Goal: Navigation & Orientation: Find specific page/section

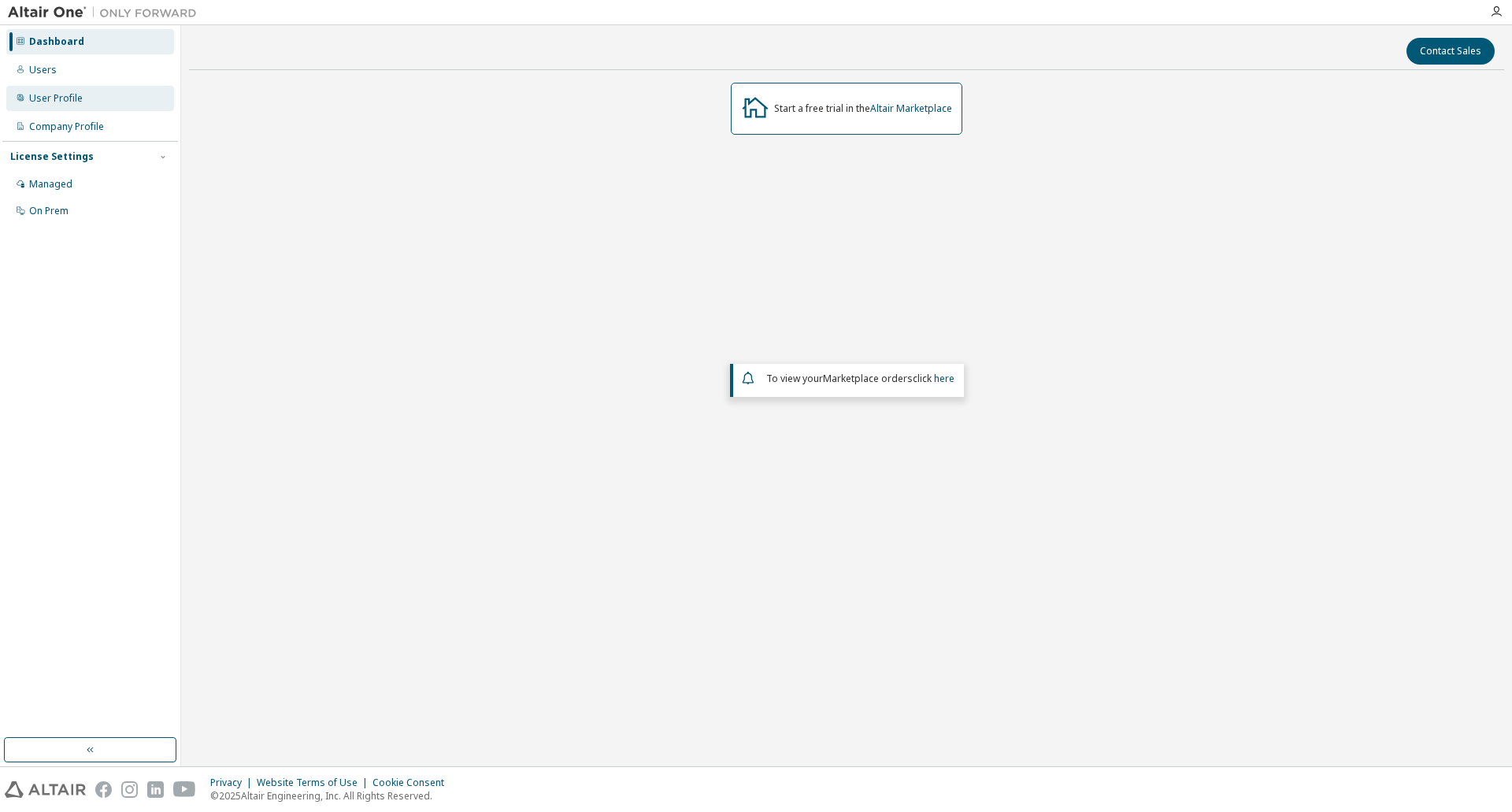
click at [68, 94] on div "User Profile" at bounding box center [56, 98] width 54 height 13
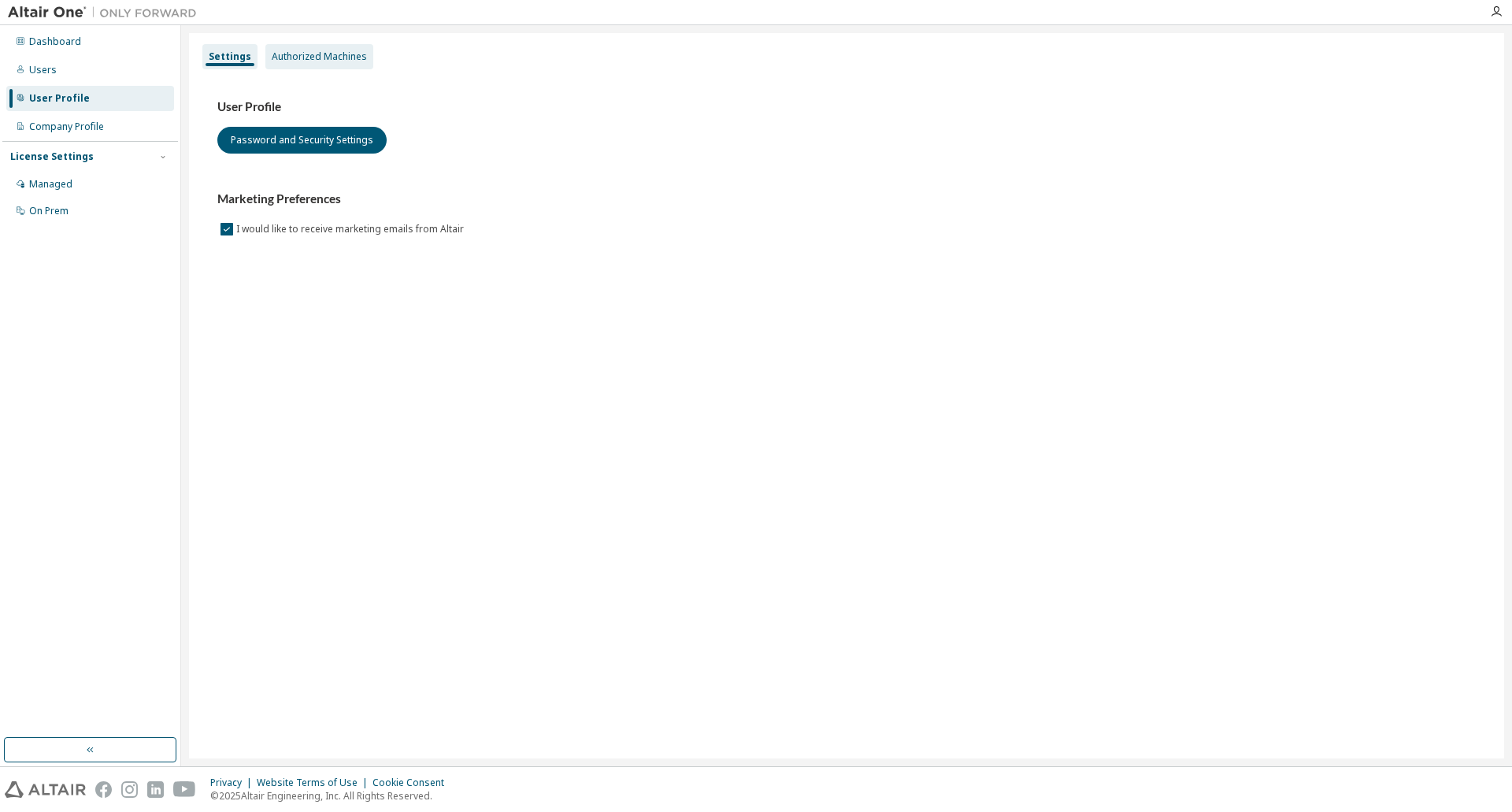
click at [334, 55] on div "Authorized Machines" at bounding box center [319, 56] width 95 height 13
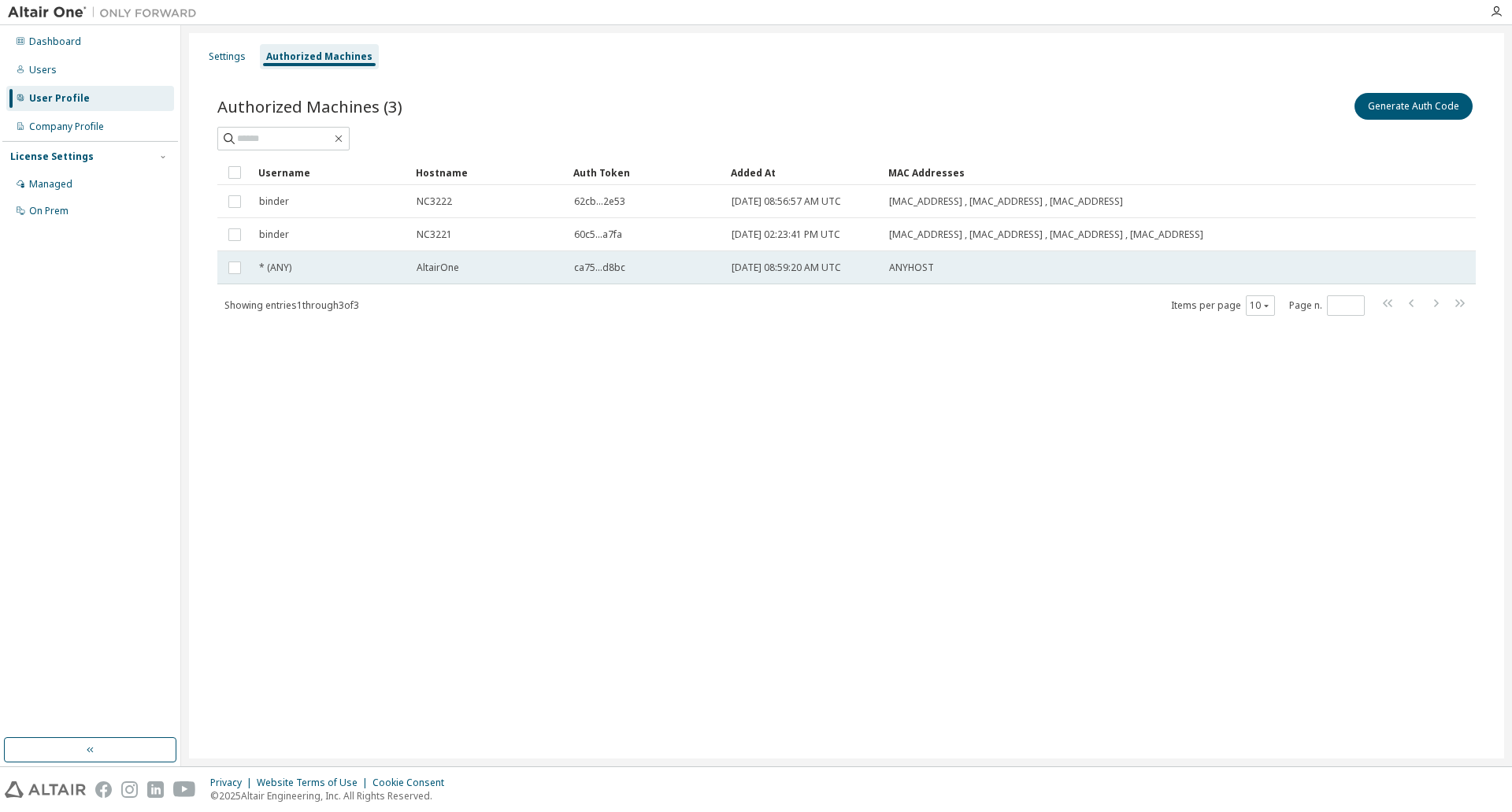
click at [841, 268] on span "2025-09-29 08:59:20 AM UTC" at bounding box center [786, 268] width 110 height 13
click at [841, 267] on span "2025-09-29 08:59:20 AM UTC" at bounding box center [786, 268] width 110 height 13
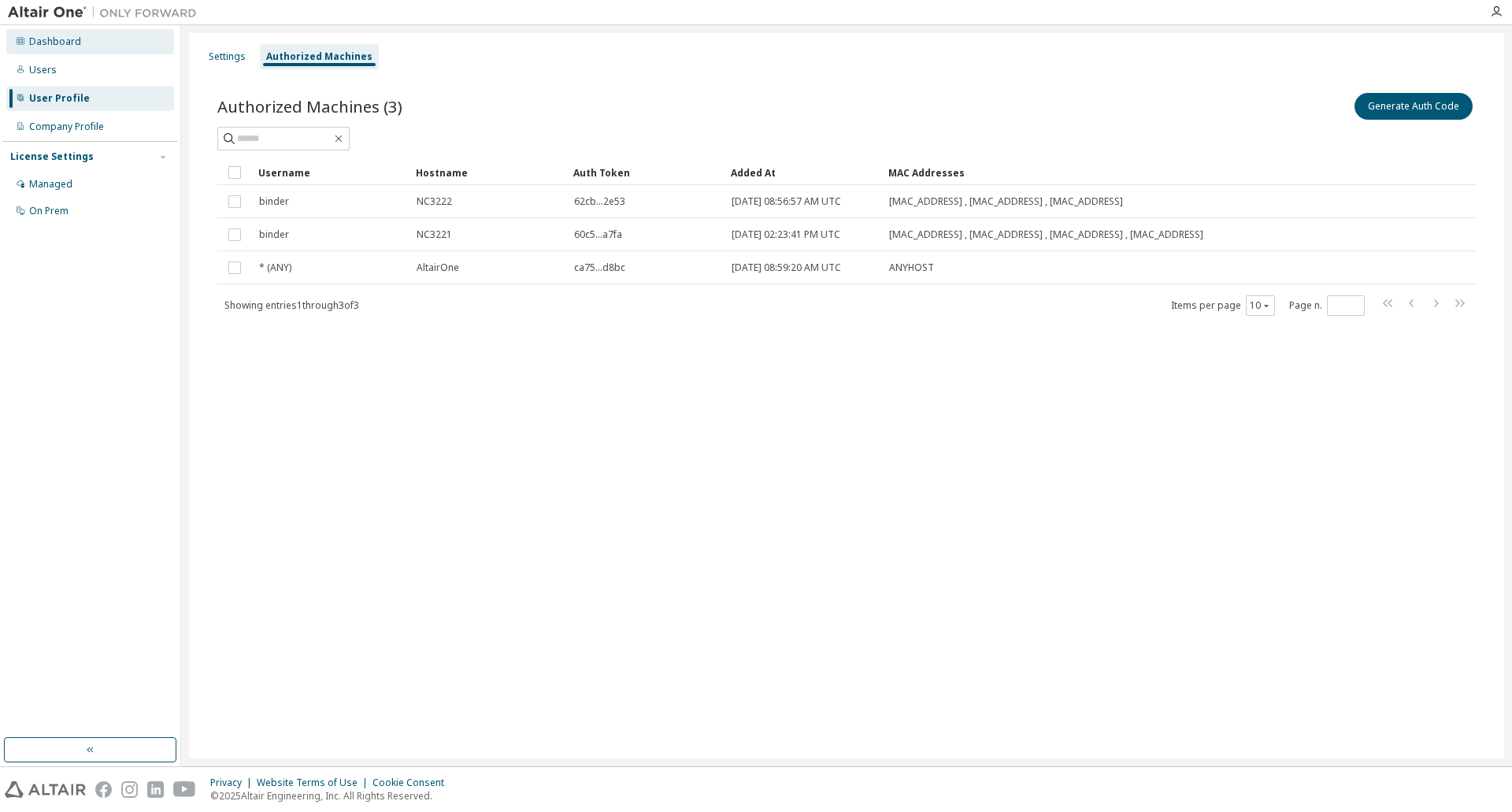
click at [30, 45] on div "Dashboard" at bounding box center [55, 41] width 52 height 13
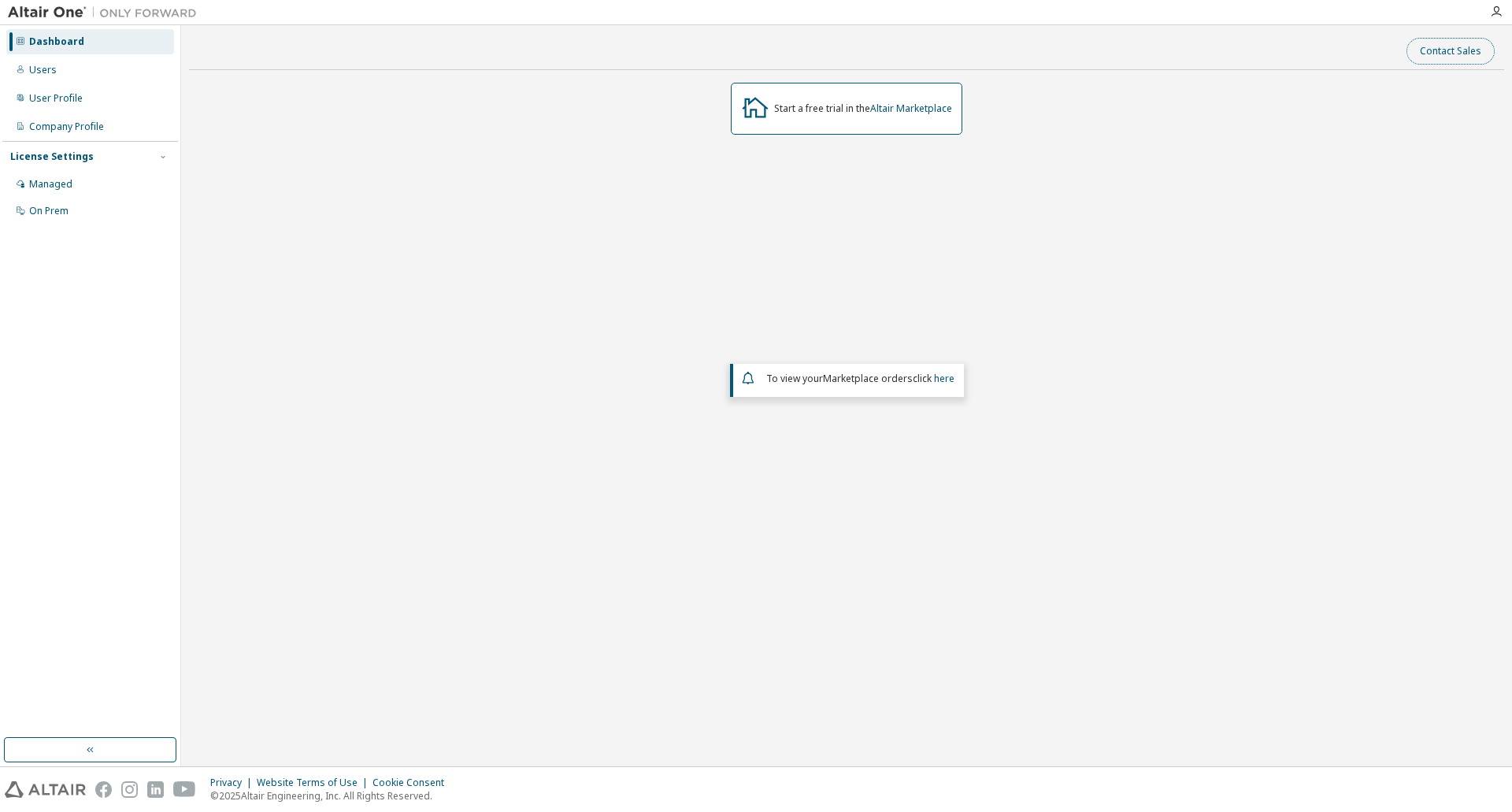
click at [1450, 50] on button "Contact Sales" at bounding box center [1451, 51] width 88 height 26
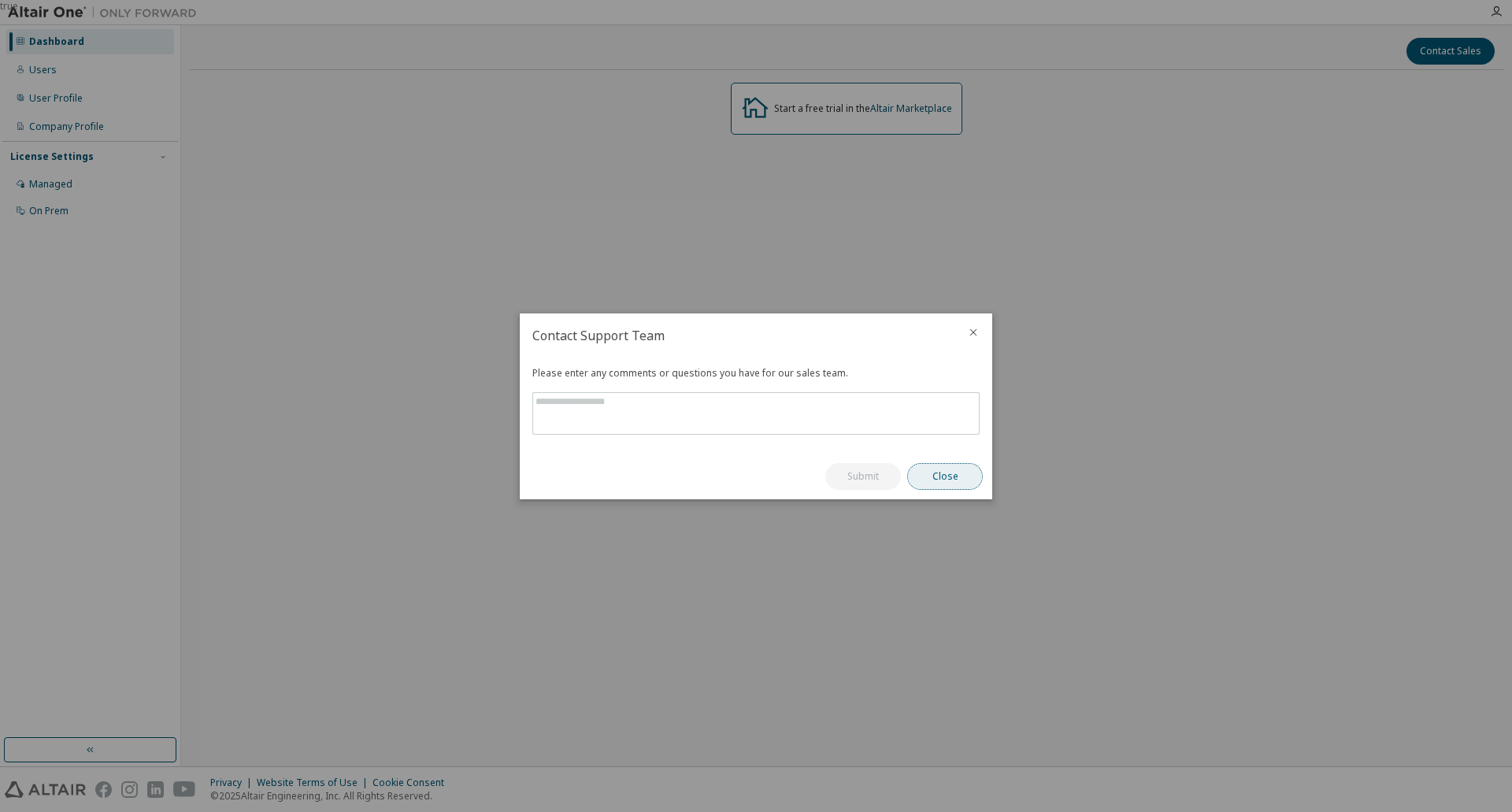
click at [938, 482] on button "Close" at bounding box center [944, 476] width 76 height 26
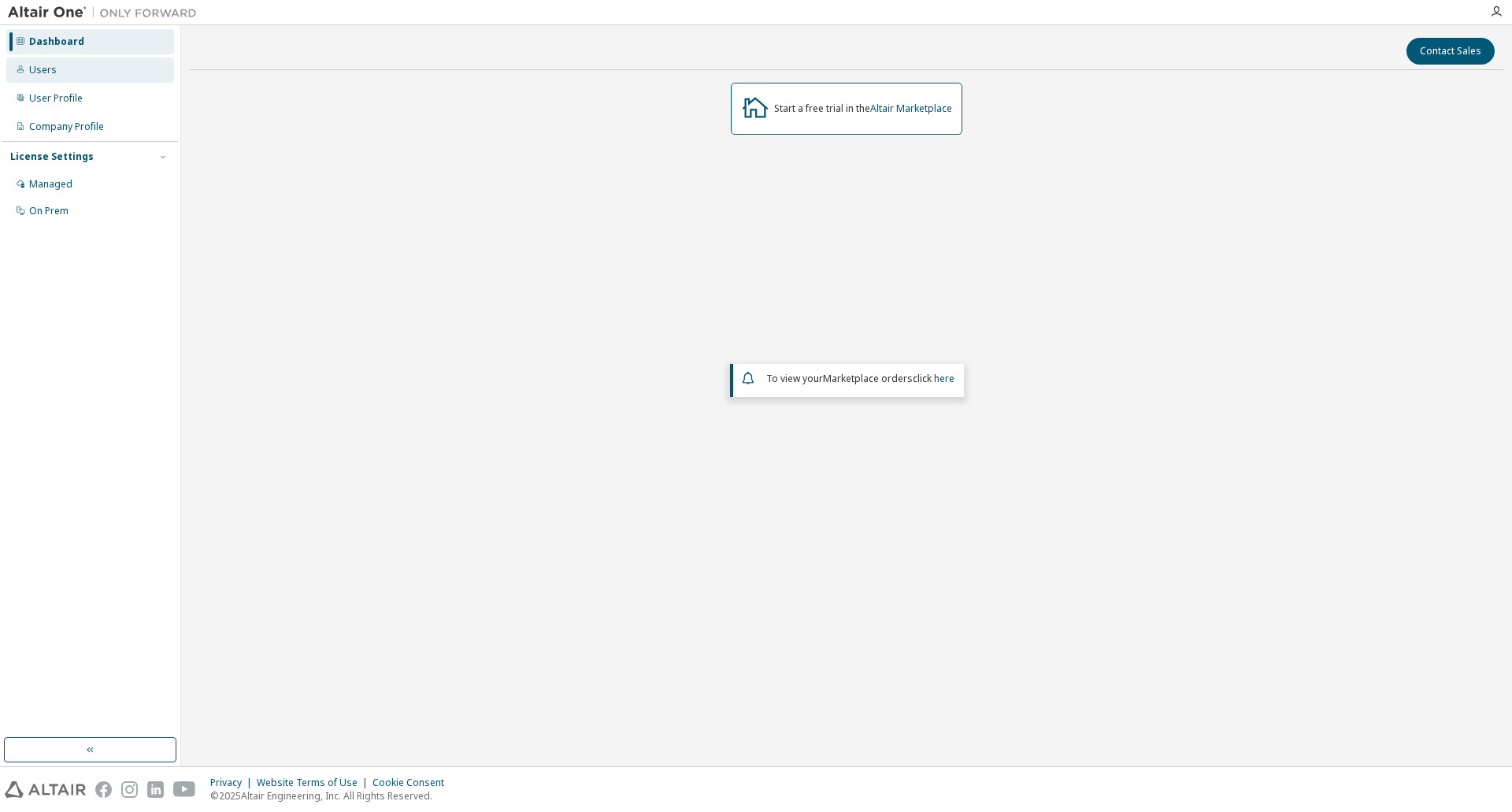
click at [29, 75] on div "Users" at bounding box center [43, 70] width 27 height 13
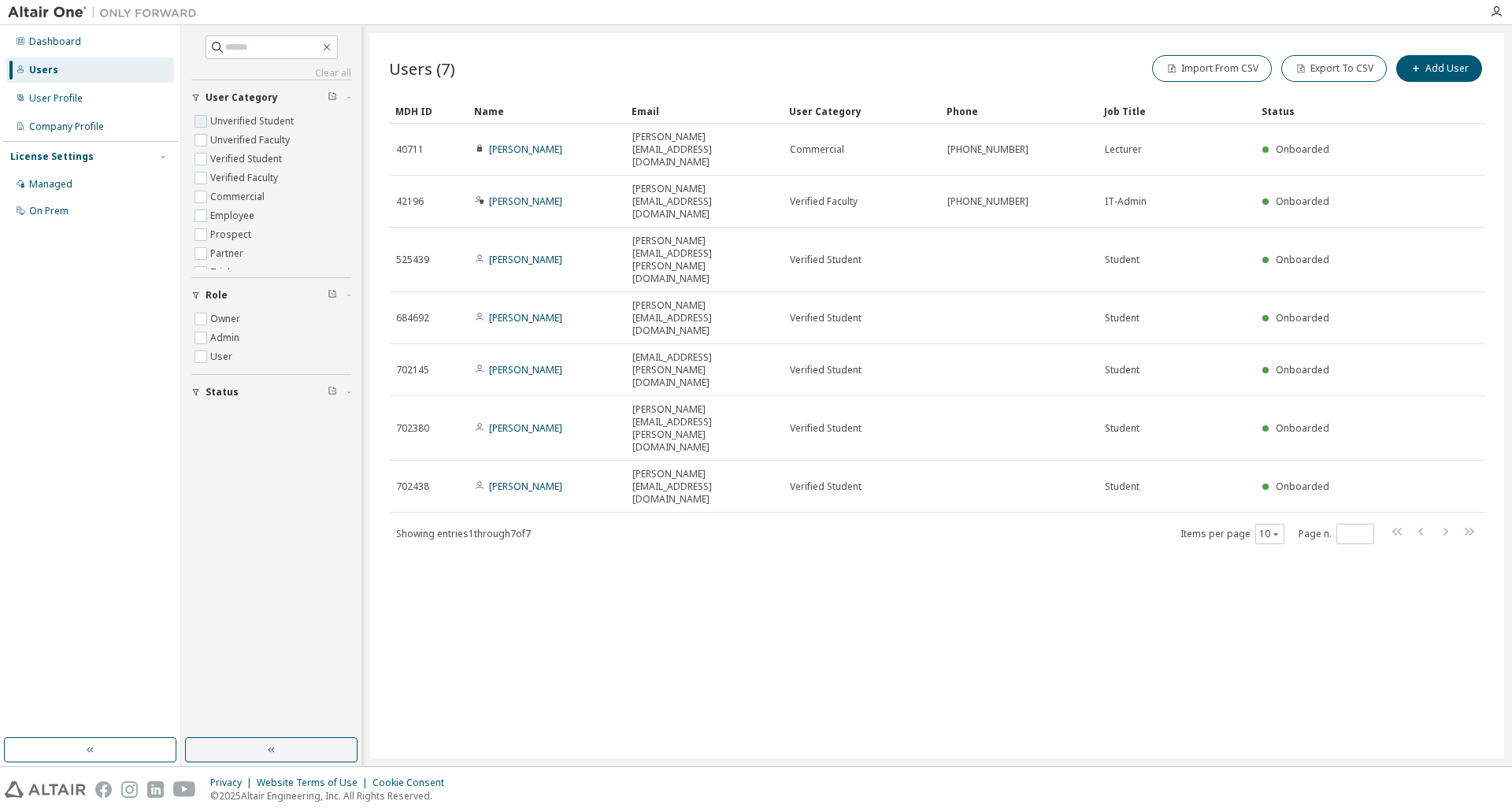
click at [253, 123] on label "Unverified Student" at bounding box center [253, 121] width 86 height 19
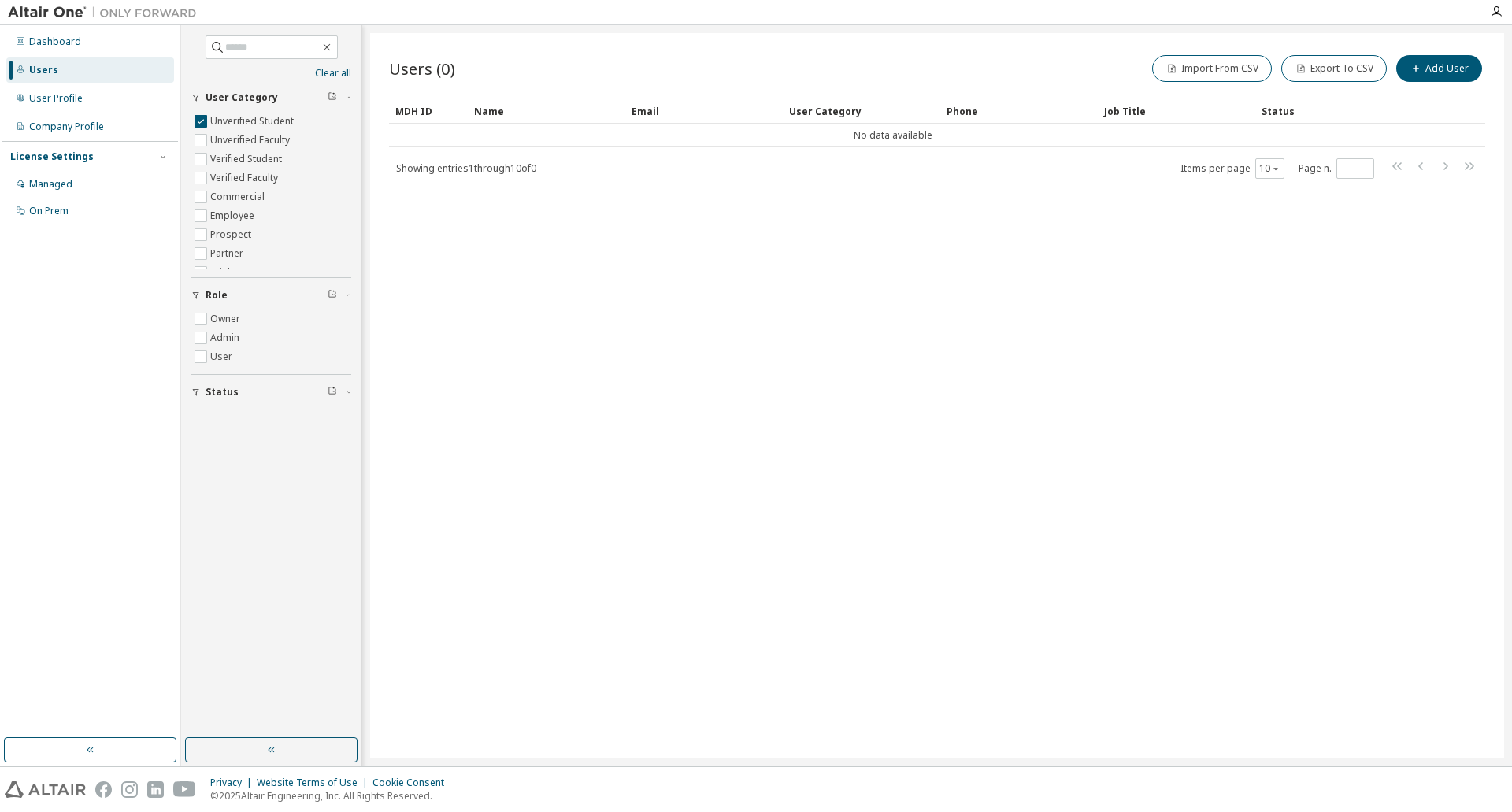
click at [1495, 5] on div at bounding box center [1496, 12] width 31 height 24
click at [1496, 18] on icon "button" at bounding box center [1496, 12] width 13 height 13
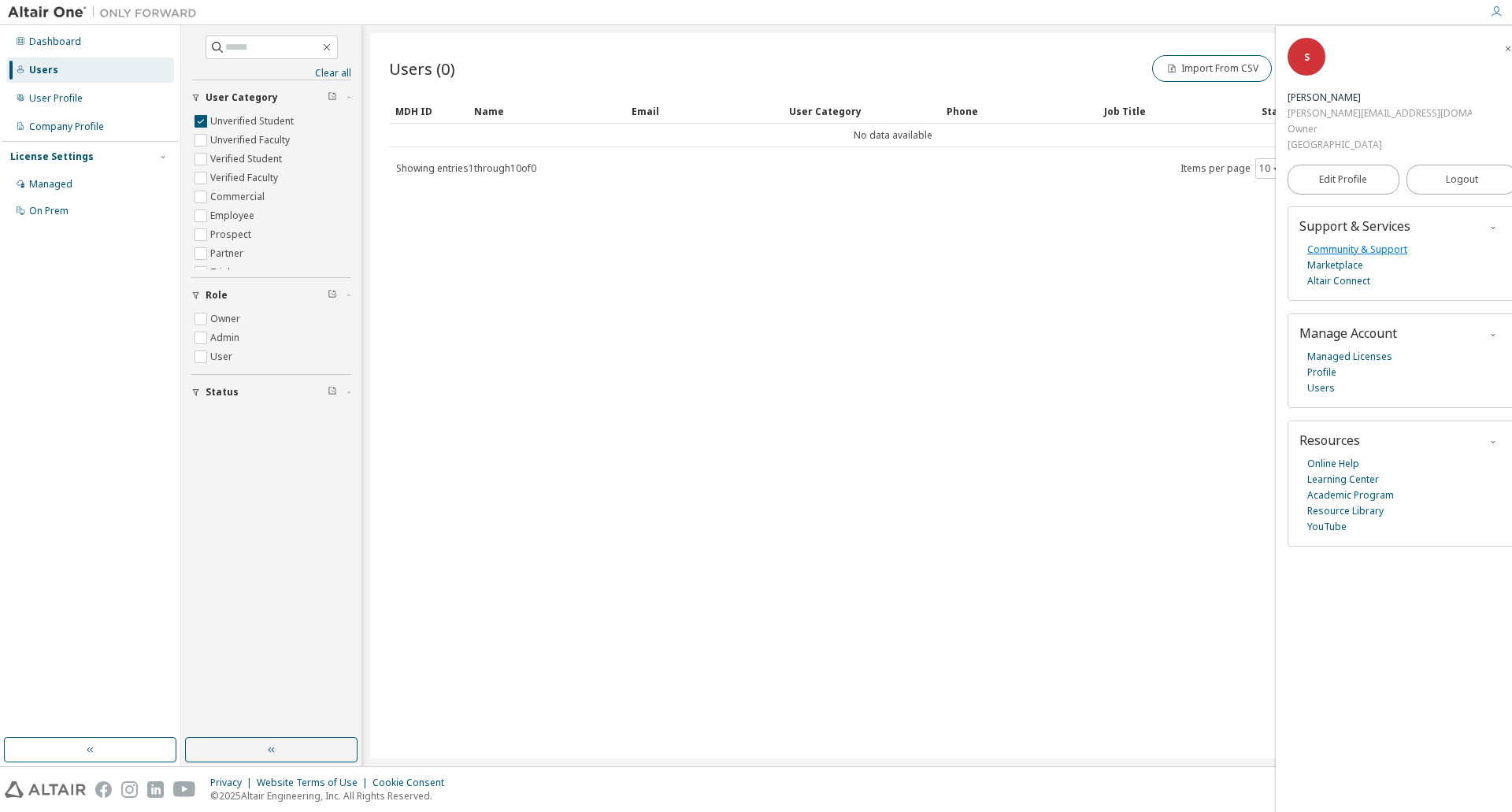
click at [1384, 242] on link "Community & Support" at bounding box center [1357, 250] width 100 height 16
click at [1347, 274] on link "Altair Connect" at bounding box center [1338, 281] width 63 height 16
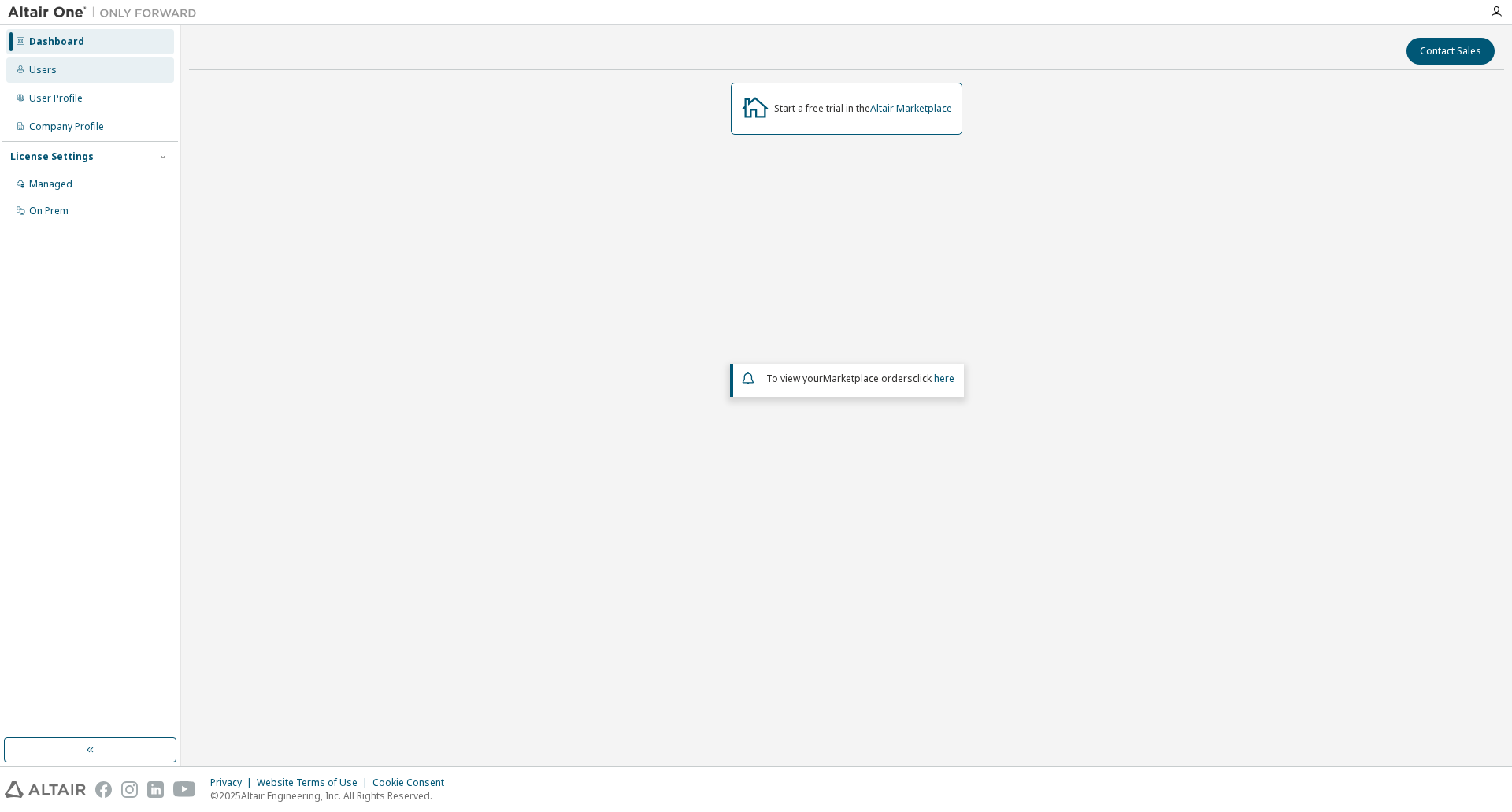
click at [55, 60] on div "Users" at bounding box center [89, 71] width 168 height 25
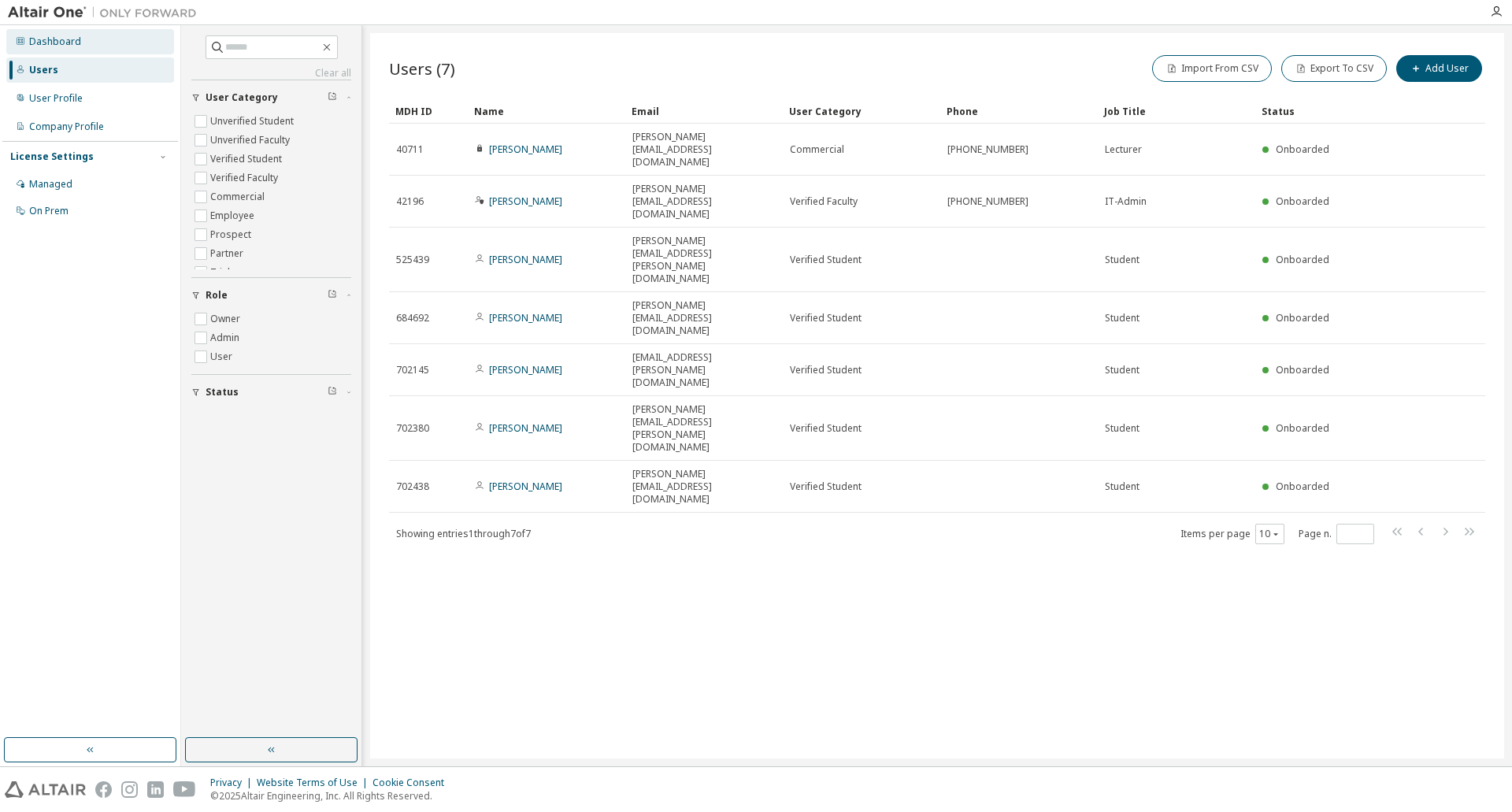
click at [54, 49] on div "Dashboard" at bounding box center [89, 42] width 168 height 25
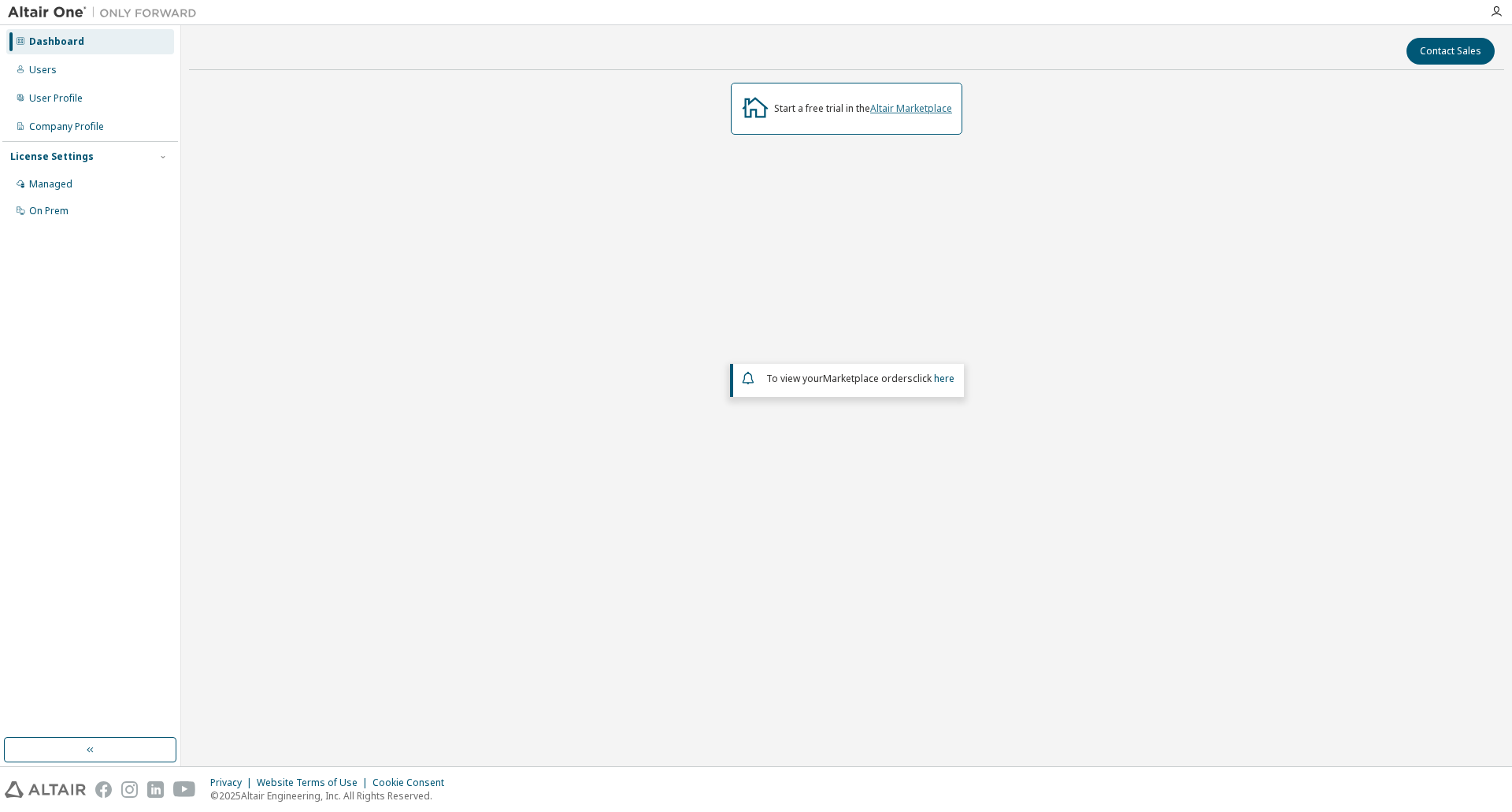
click at [928, 110] on link "Altair Marketplace" at bounding box center [912, 109] width 82 height 14
